Goal: Check status

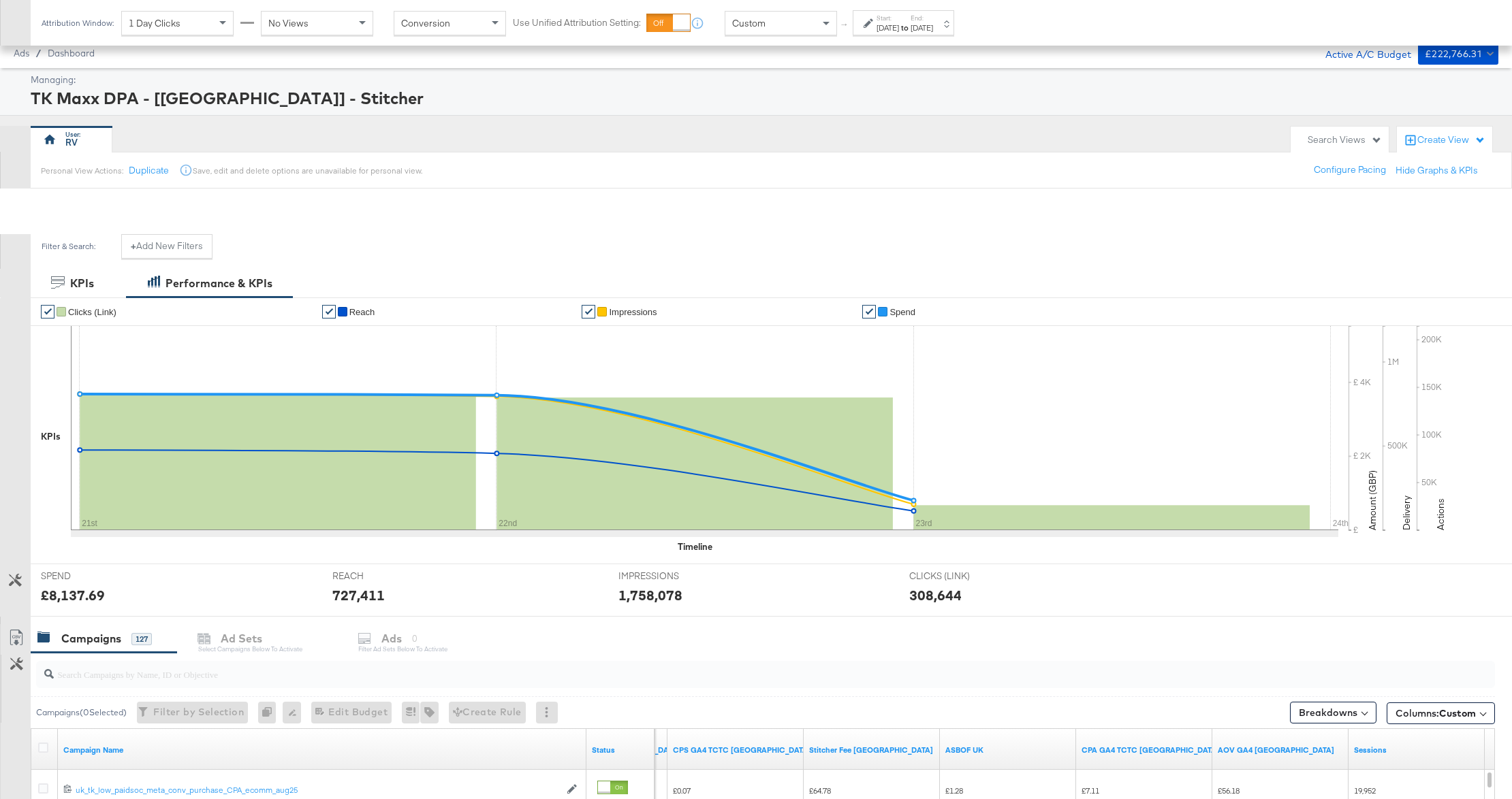
scroll to position [399, 0]
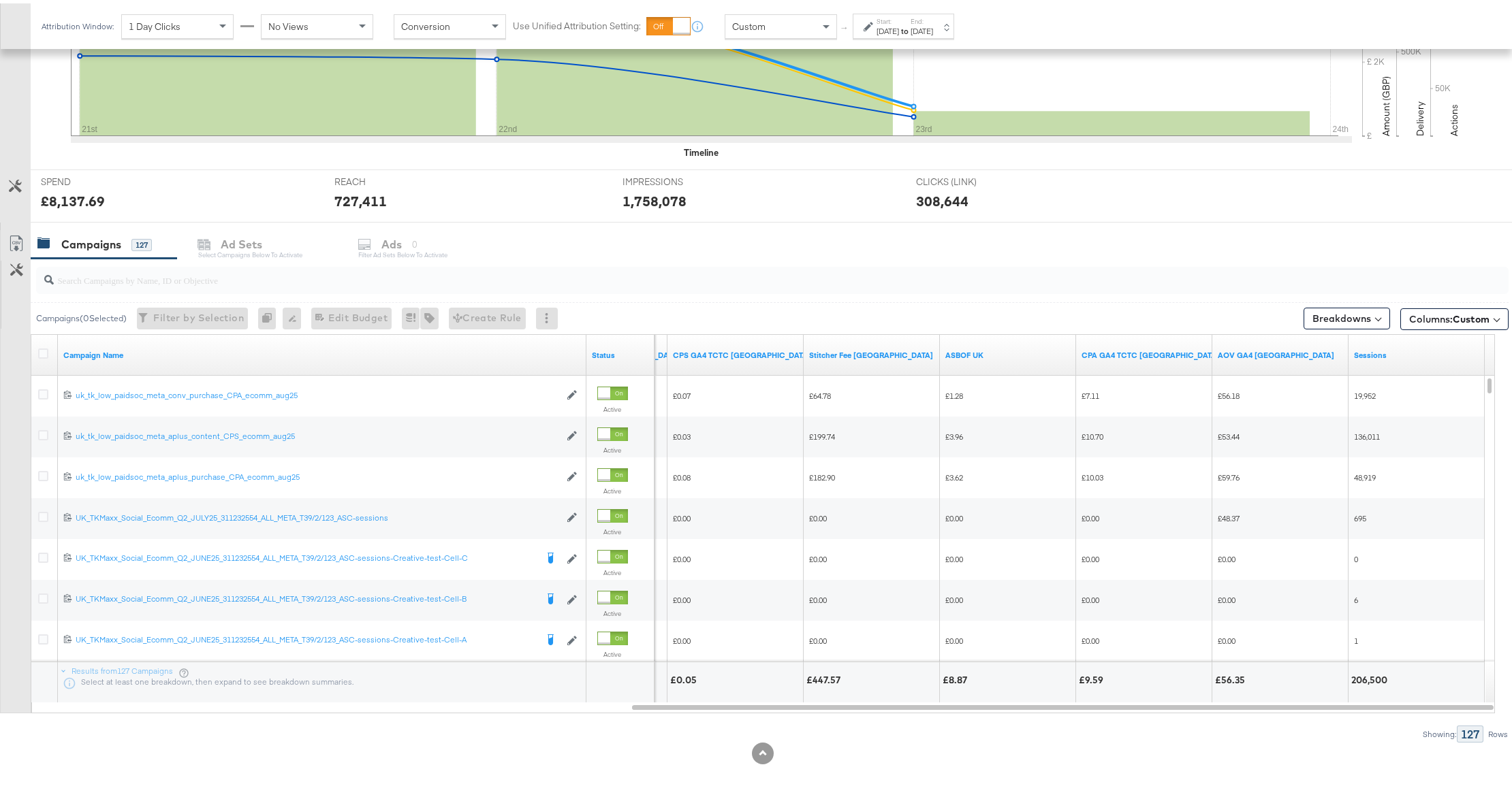
click at [933, 32] on div "[DATE]" at bounding box center [922, 27] width 22 height 11
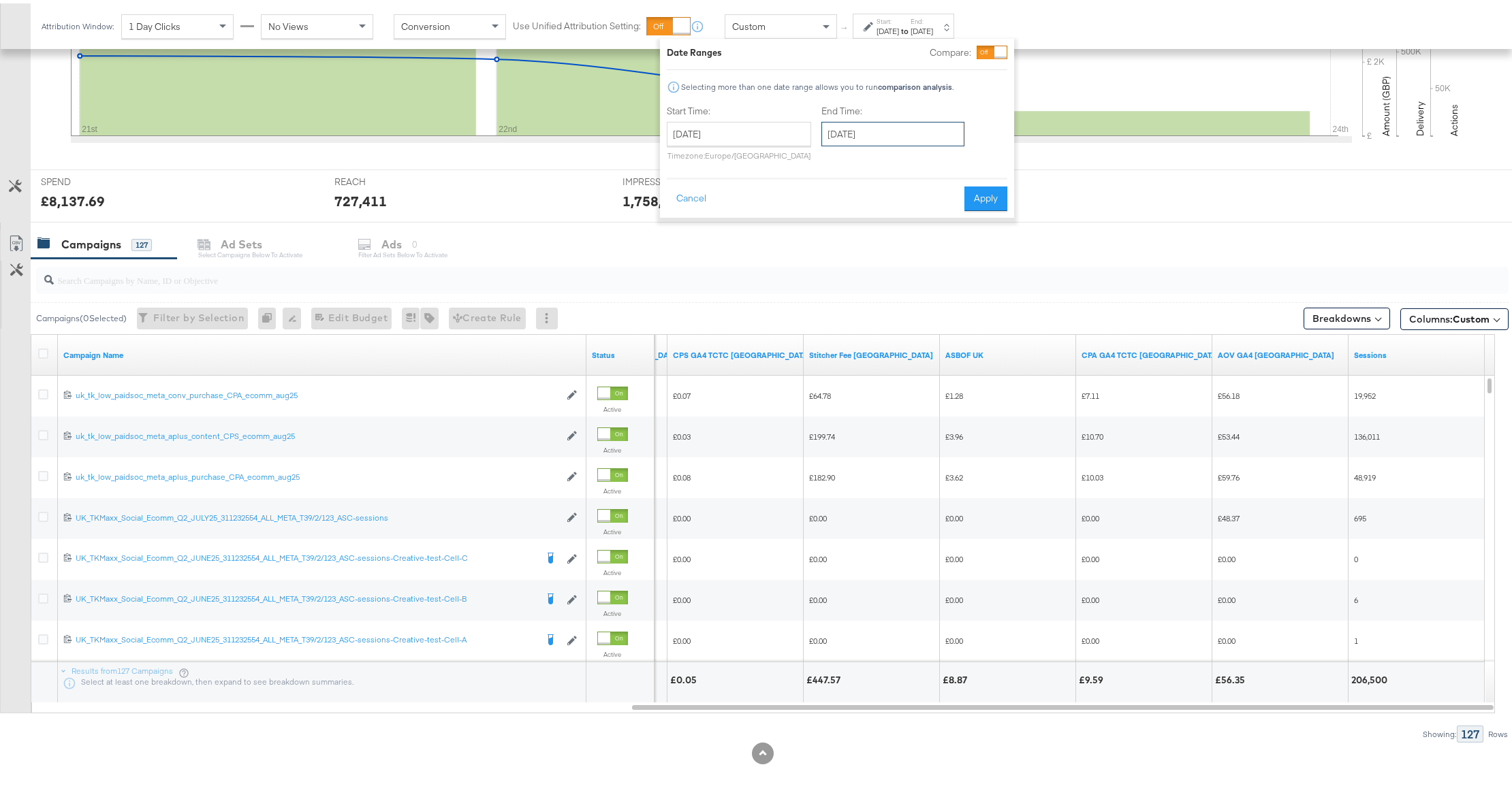
click at [846, 134] on input "[DATE]" at bounding box center [893, 130] width 143 height 24
click at [888, 252] on td "23" at bounding box center [883, 256] width 23 height 19
click at [983, 206] on button "Apply" at bounding box center [986, 195] width 43 height 24
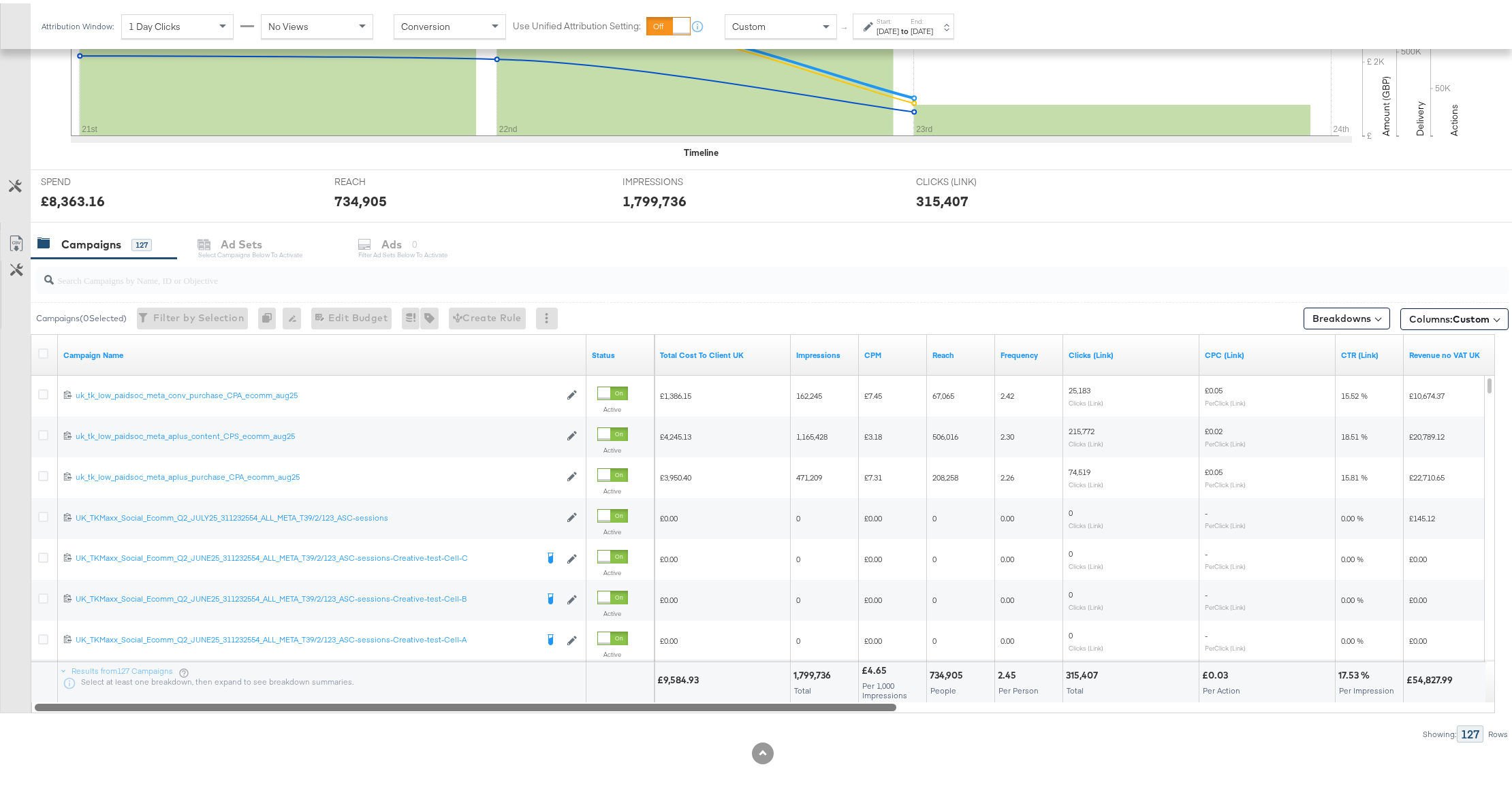
drag, startPoint x: 801, startPoint y: 701, endPoint x: 137, endPoint y: 708, distance: 664.0
click at [137, 708] on div at bounding box center [465, 703] width 862 height 12
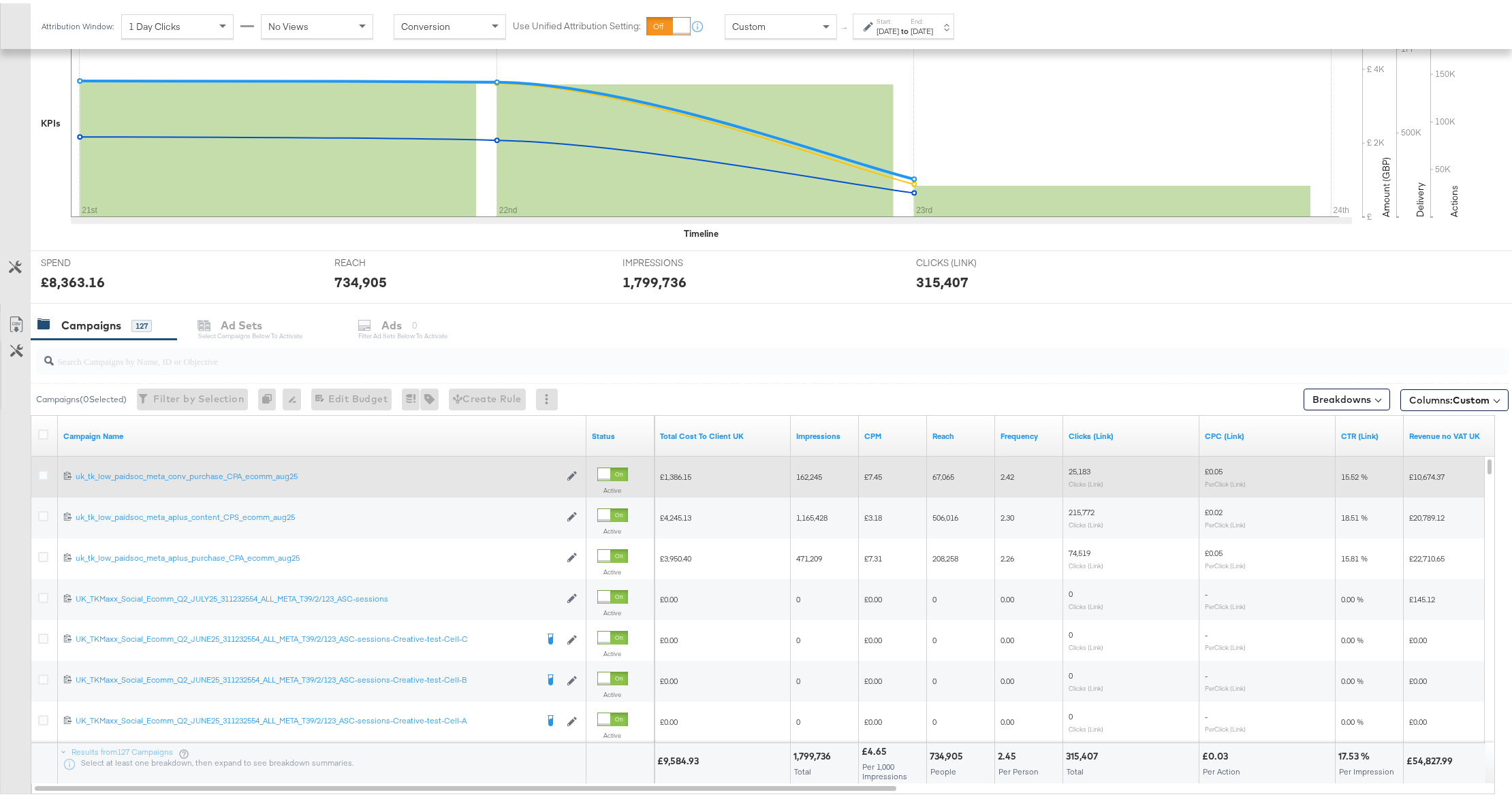
scroll to position [399, 0]
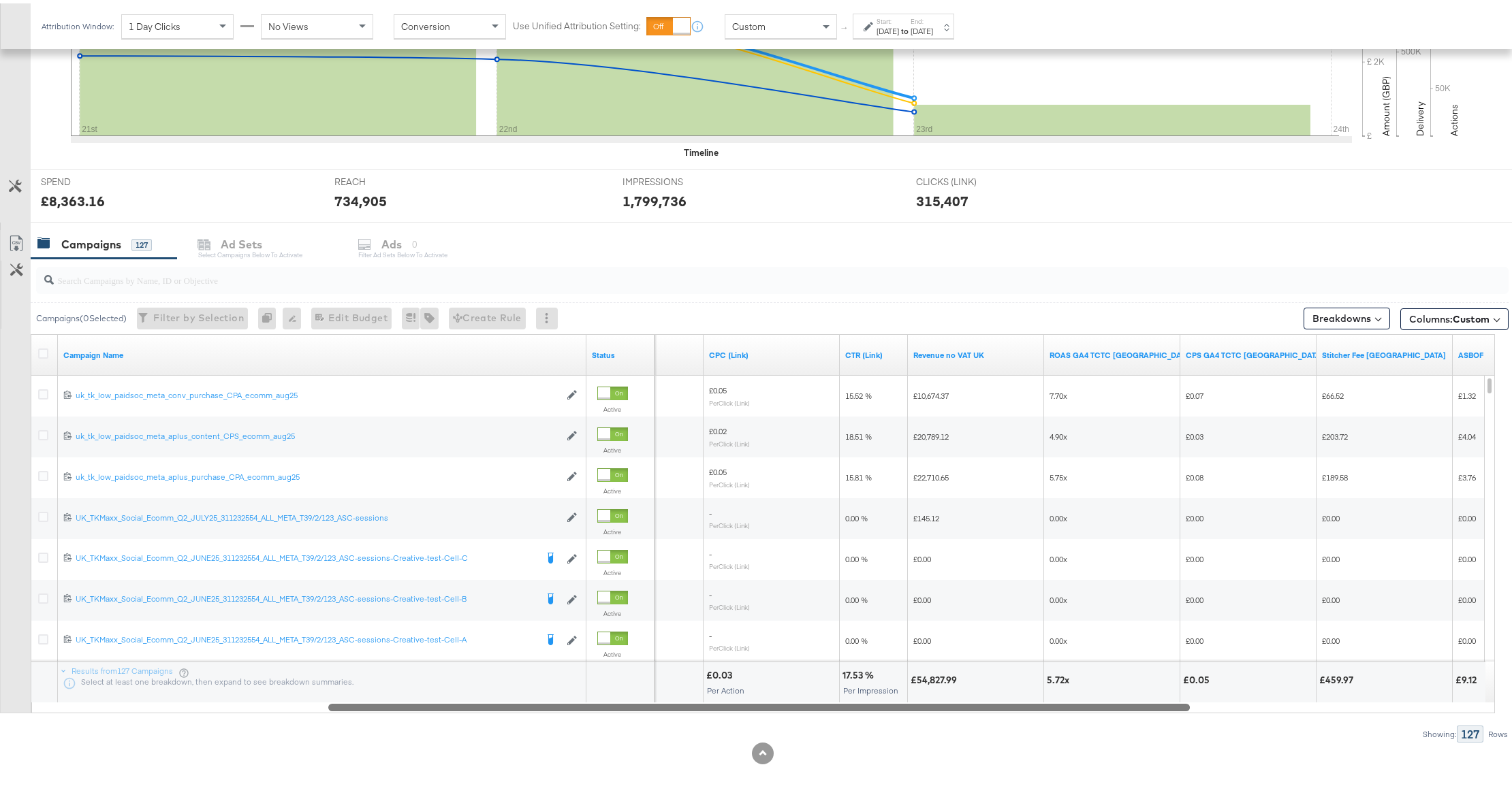
drag, startPoint x: 704, startPoint y: 703, endPoint x: 1071, endPoint y: 742, distance: 369.1
click at [1071, 742] on div "KPIs Performance & KPIs Customize KPIs ✔ Clicks (Link) ✔ Reach ✔ Impressions ✔ …" at bounding box center [763, 335] width 1525 height 927
